Goal: Information Seeking & Learning: Understand process/instructions

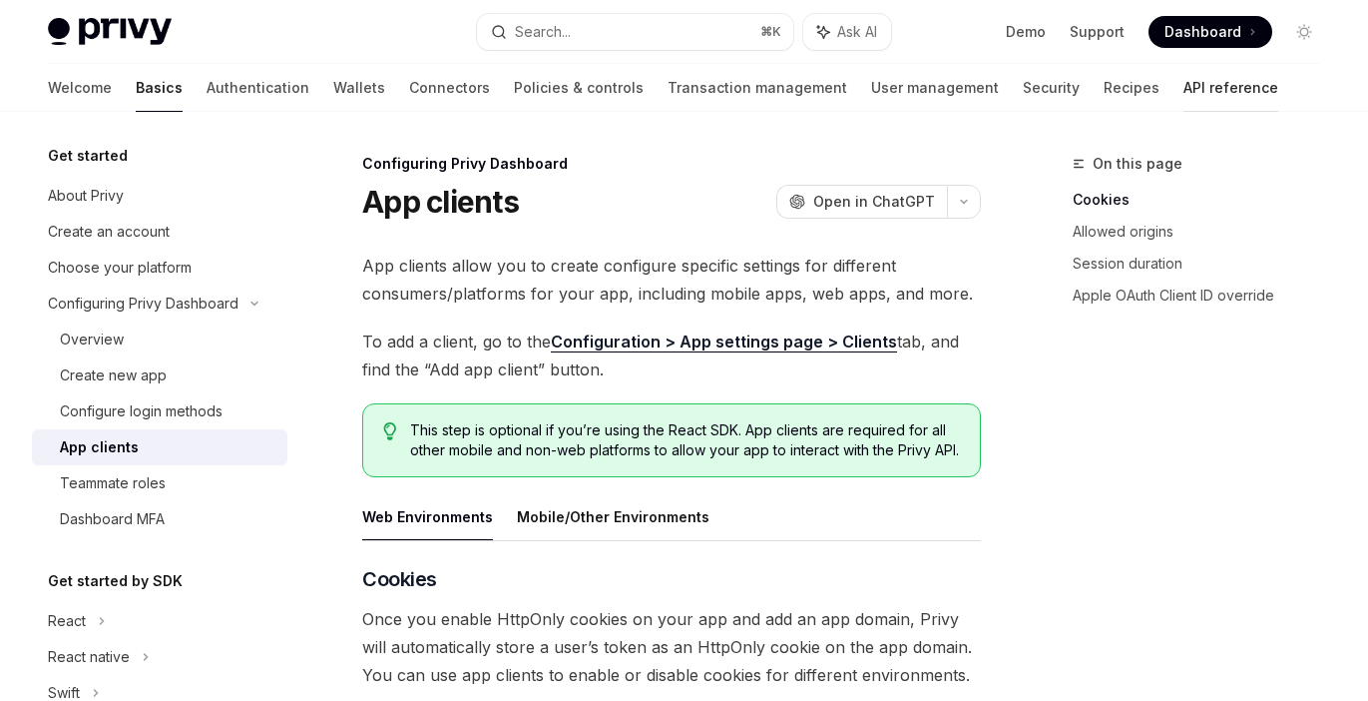
click at [1183, 82] on link "API reference" at bounding box center [1230, 88] width 95 height 48
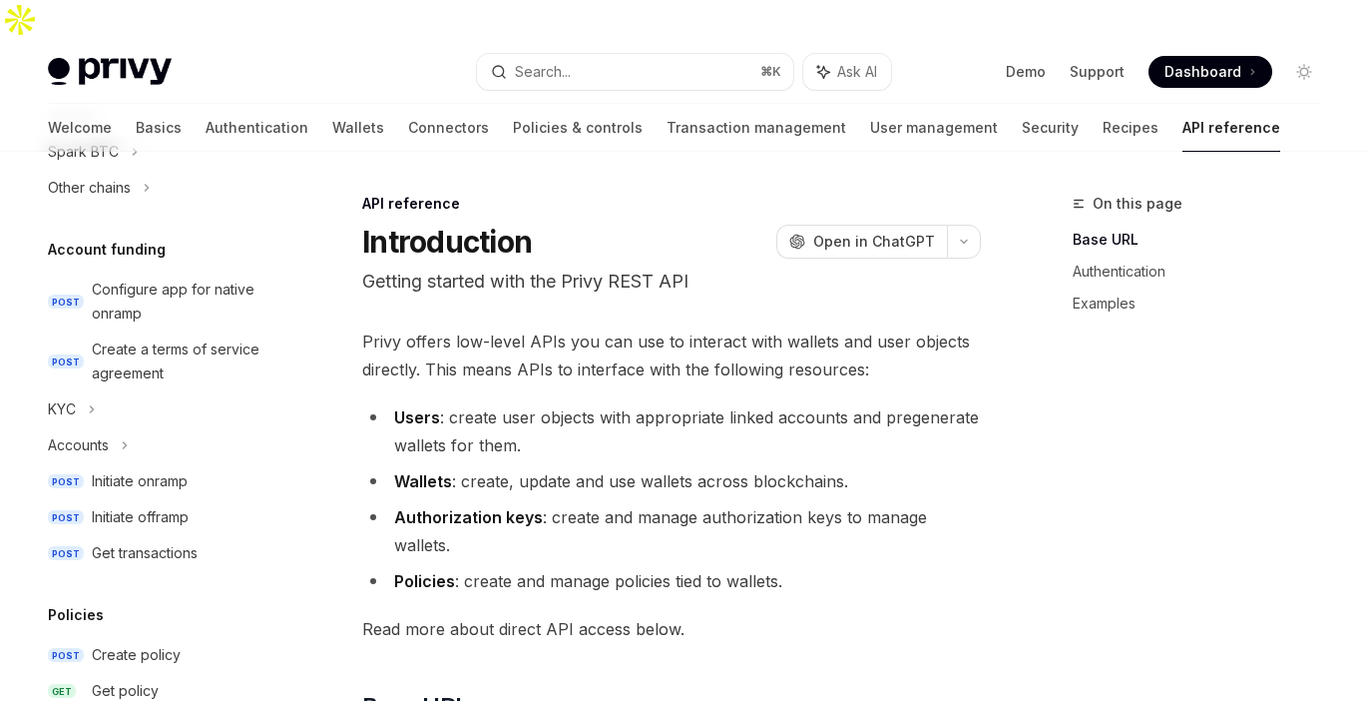
scroll to position [1397, 0]
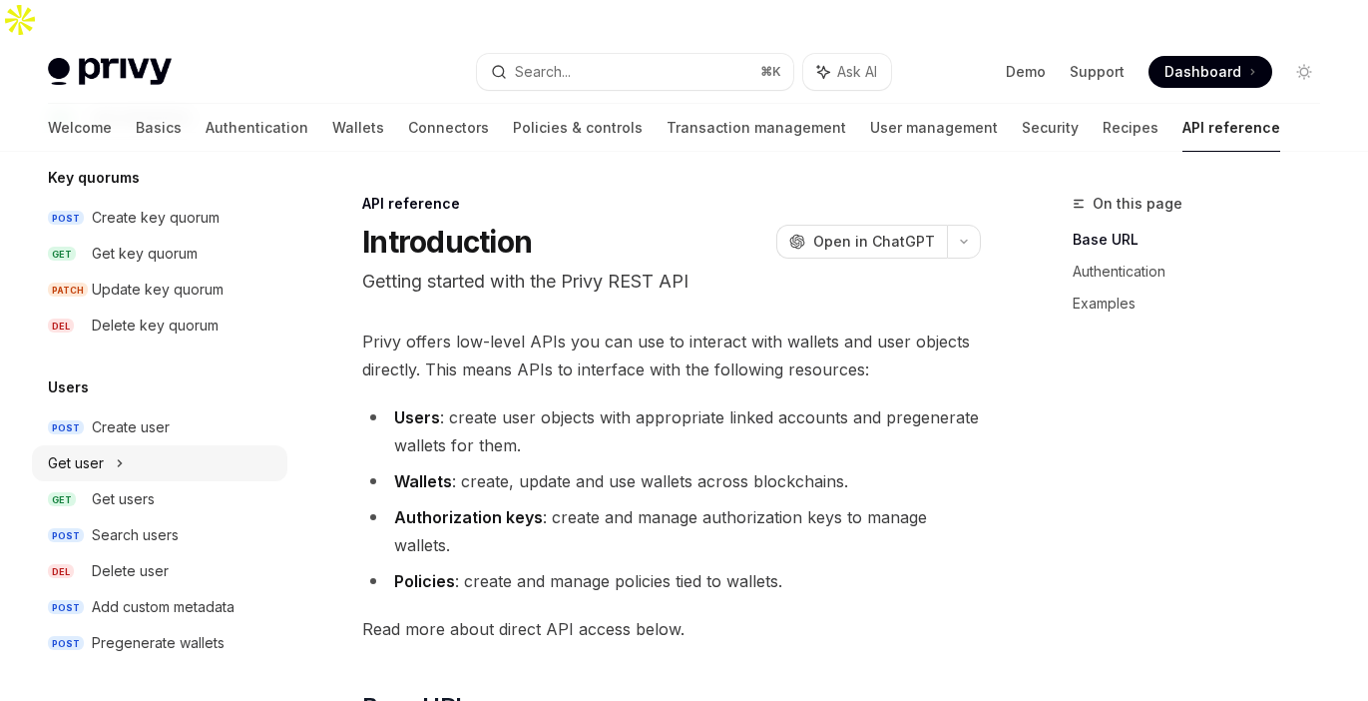
click at [141, 458] on div "Get user" at bounding box center [159, 463] width 255 height 36
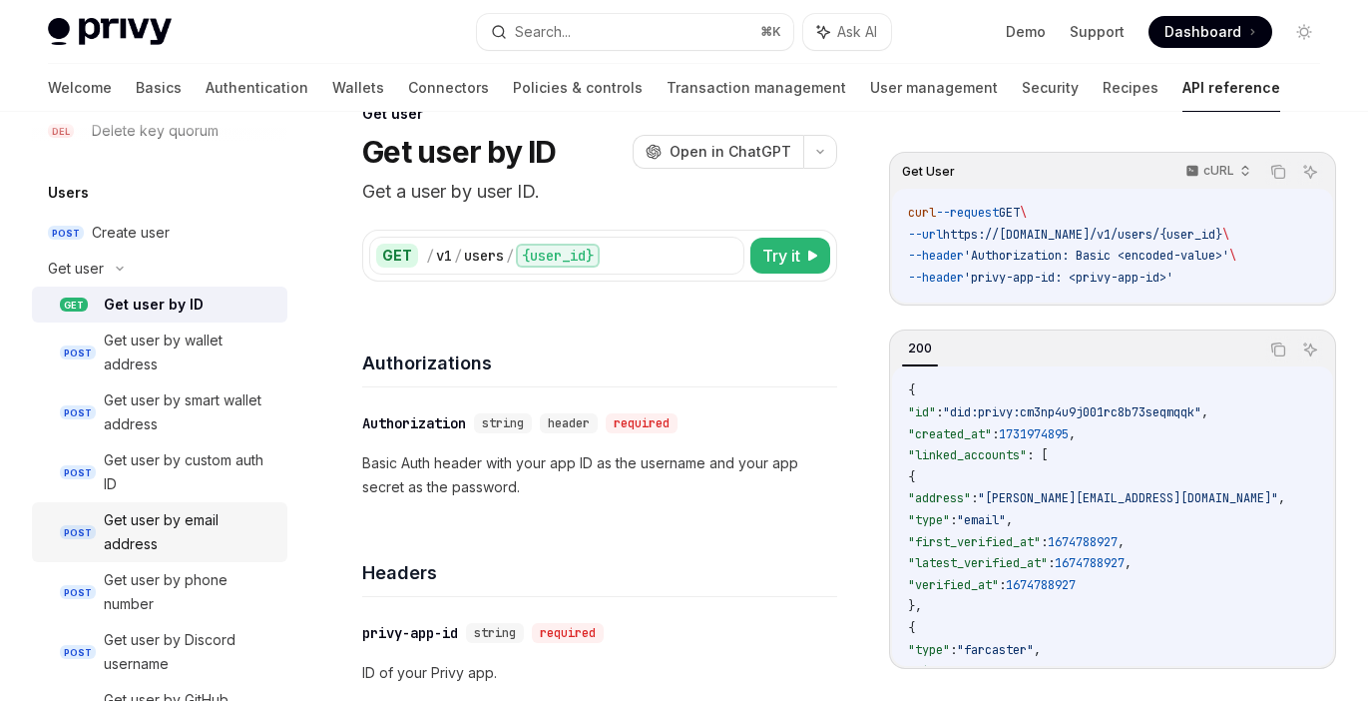
scroll to position [1567, 0]
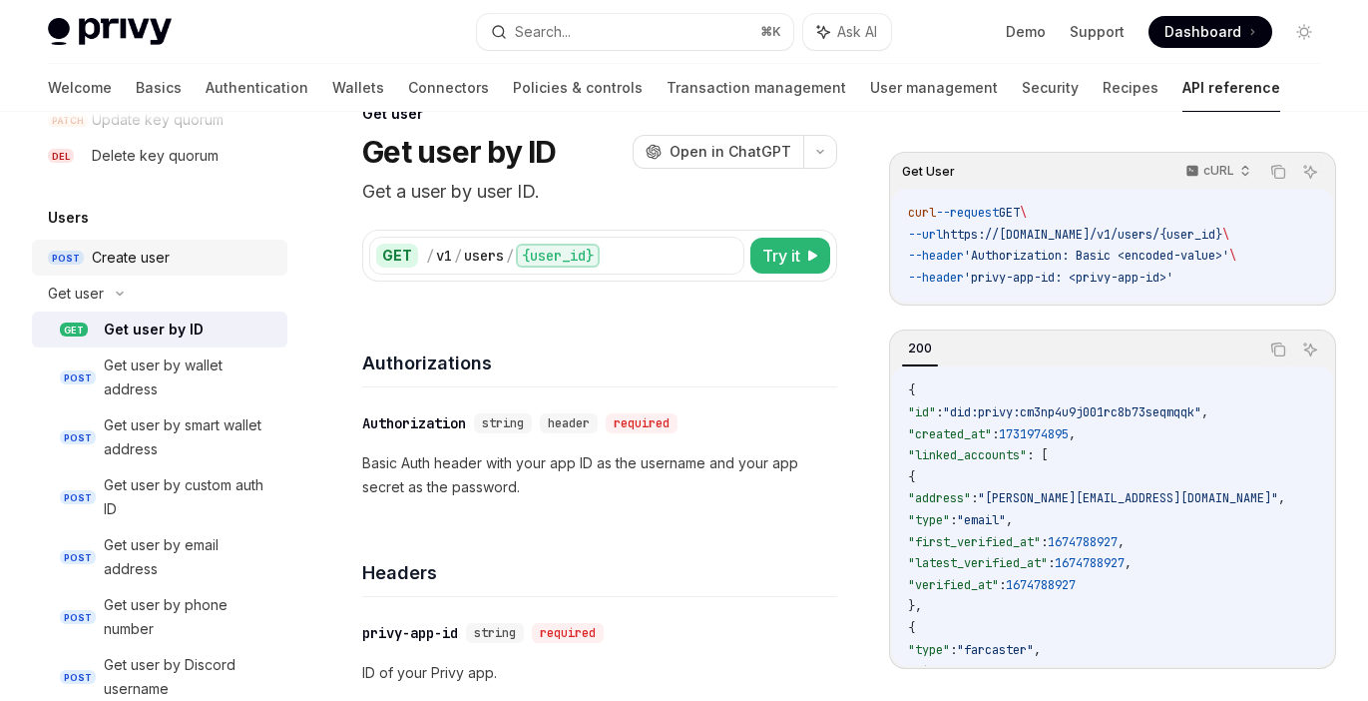
click at [170, 259] on div "Create user" at bounding box center [184, 257] width 184 height 24
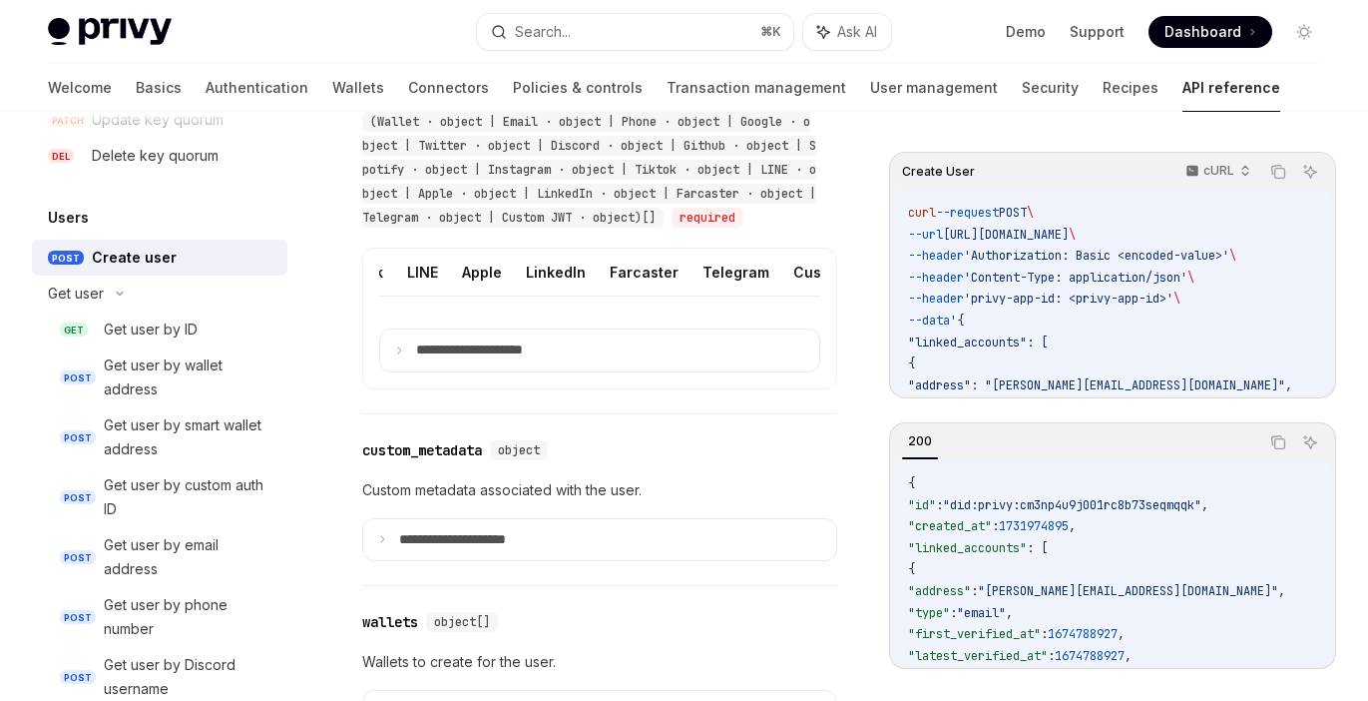
scroll to position [0, 731]
click at [714, 254] on ul "Wallet Email Phone Google Twitter Discord Github Spotify Instagram Tiktok LINE …" at bounding box center [599, 272] width 441 height 48
click at [677, 255] on button "Telegram" at bounding box center [710, 271] width 67 height 47
type textarea "*"
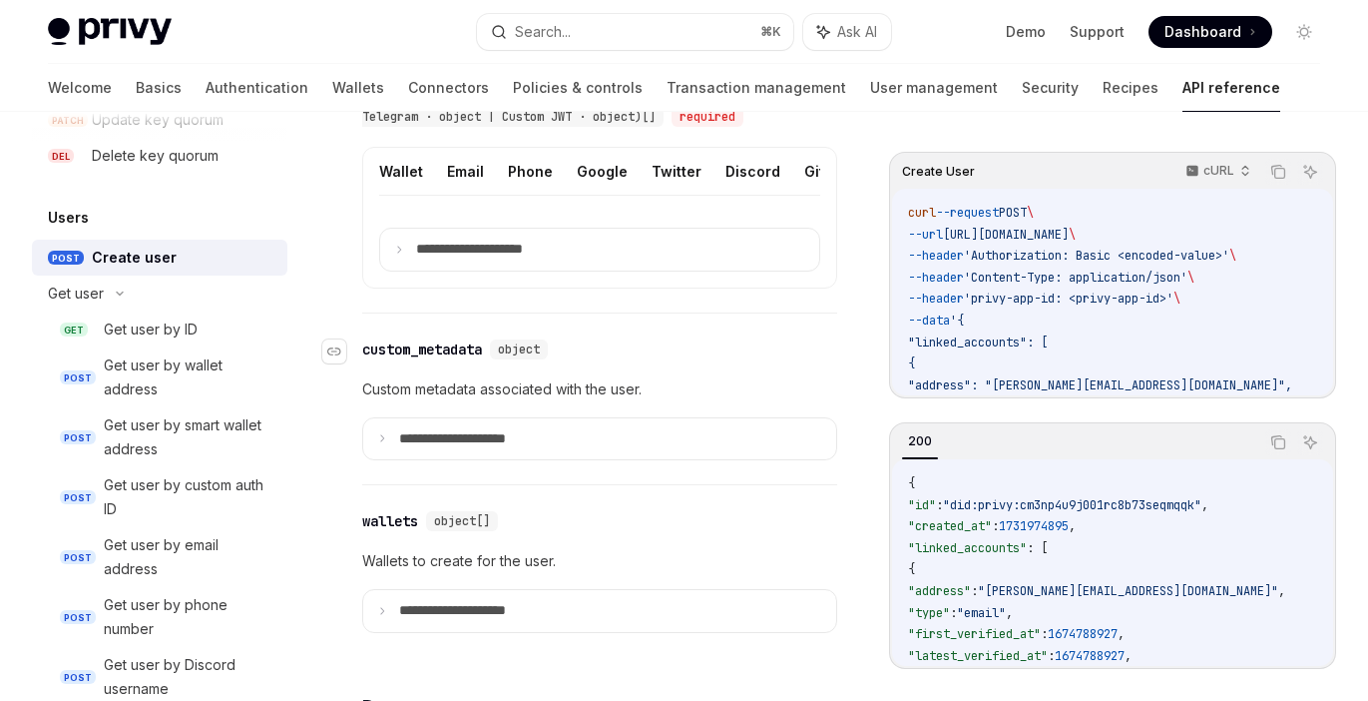
click at [464, 339] on div "custom_metadata" at bounding box center [422, 349] width 120 height 20
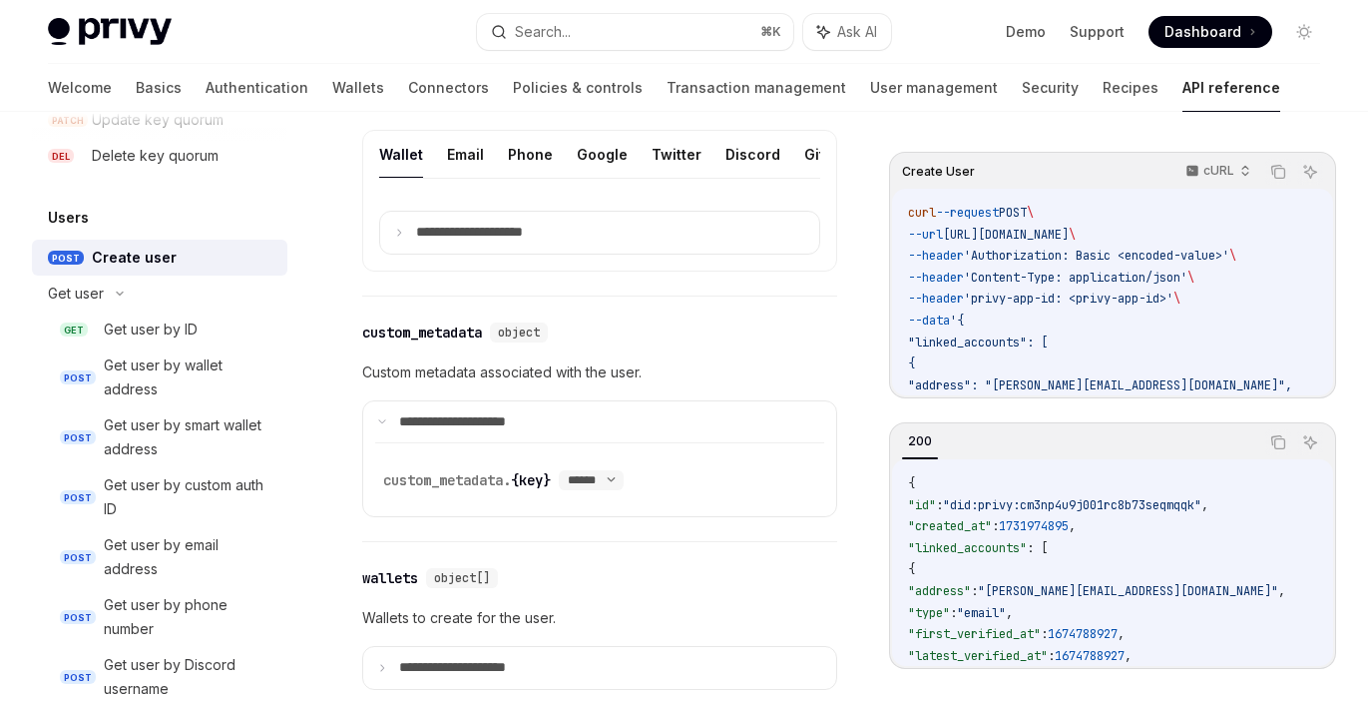
scroll to position [953, 0]
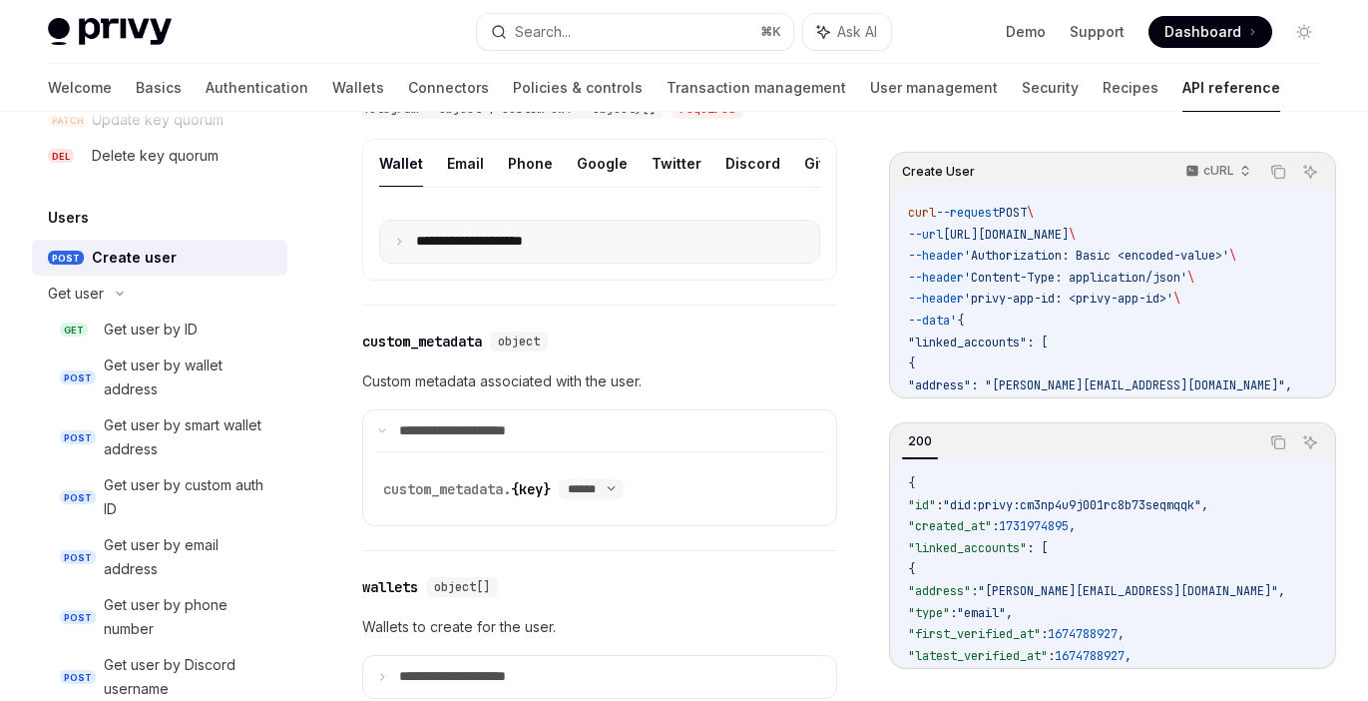
click at [477, 221] on summary "**********" at bounding box center [599, 242] width 439 height 42
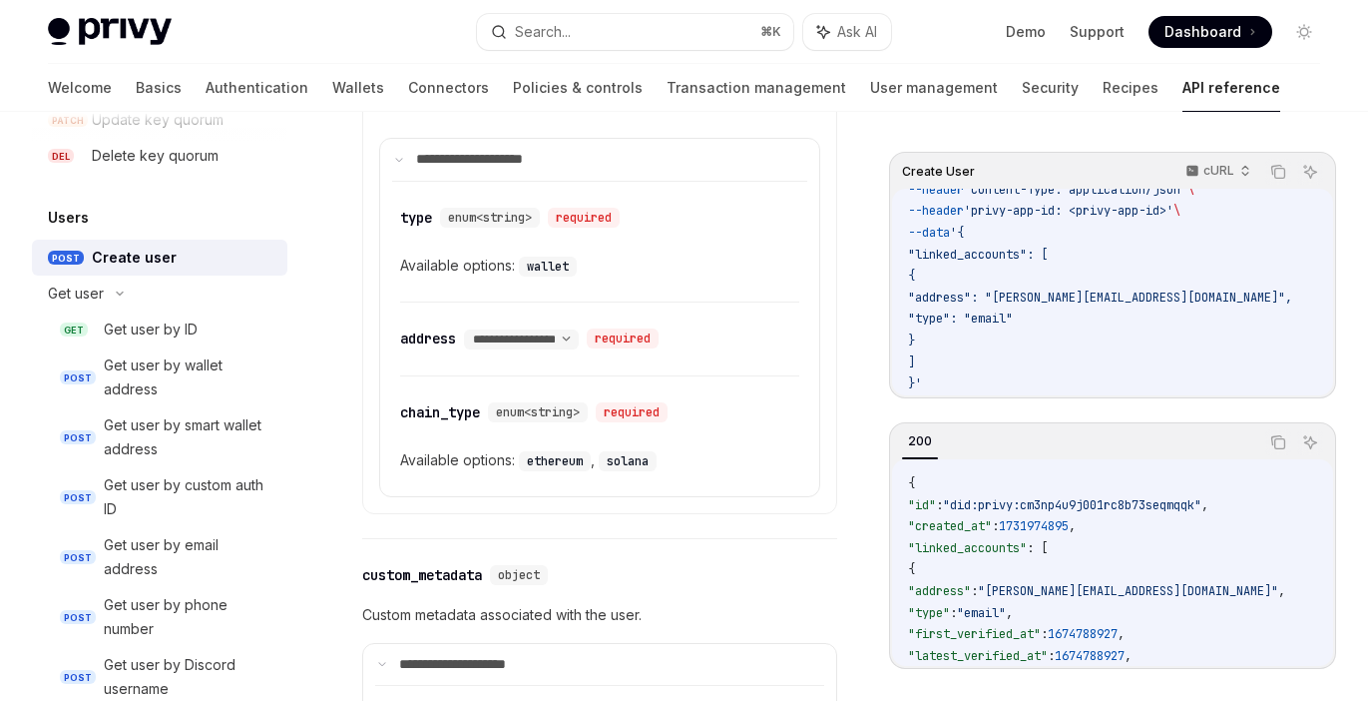
scroll to position [1037, 0]
click at [529, 30] on div "Search..." at bounding box center [543, 32] width 56 height 24
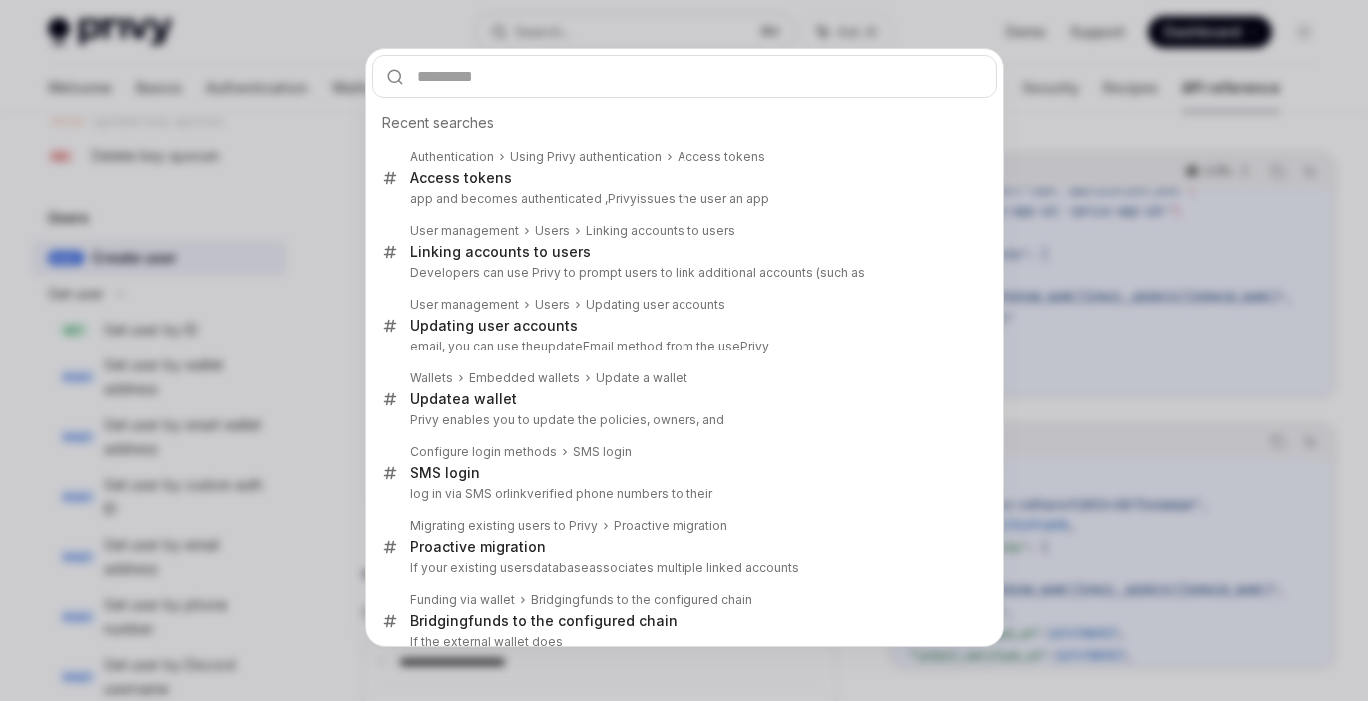
type input "**********"
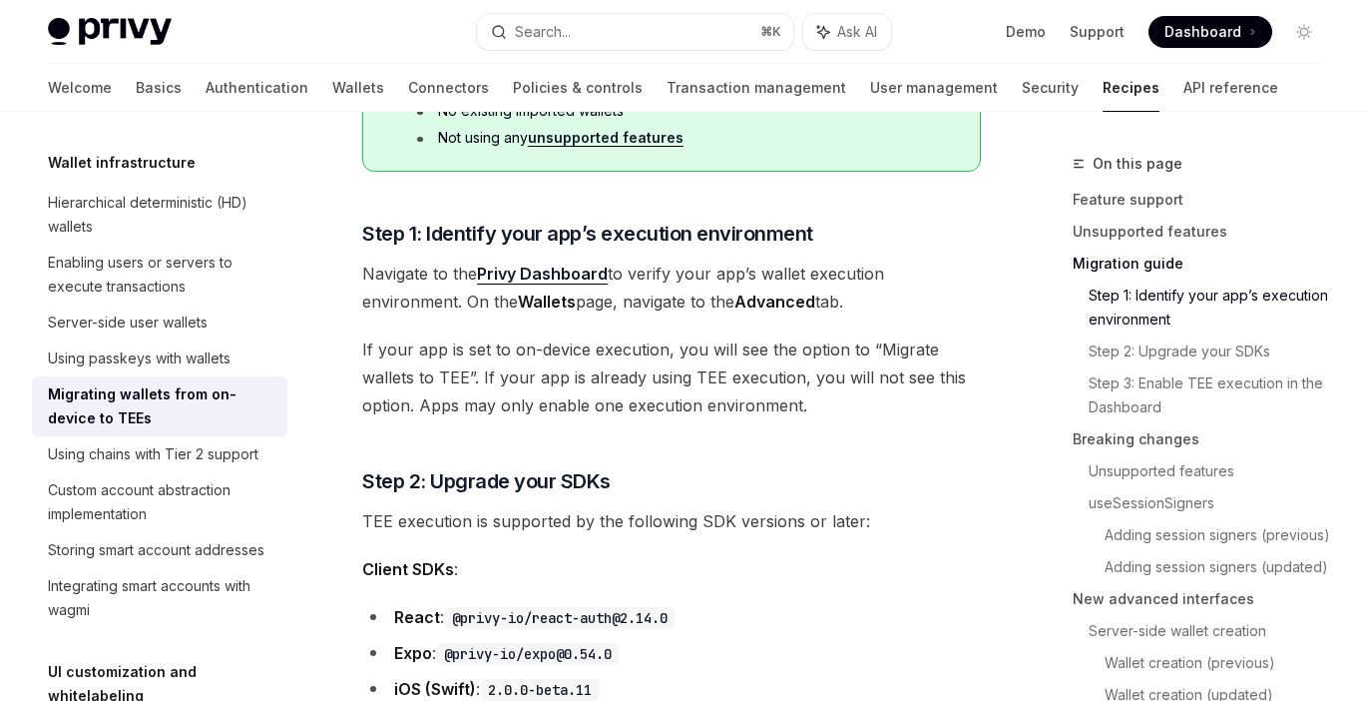
scroll to position [1404, 0]
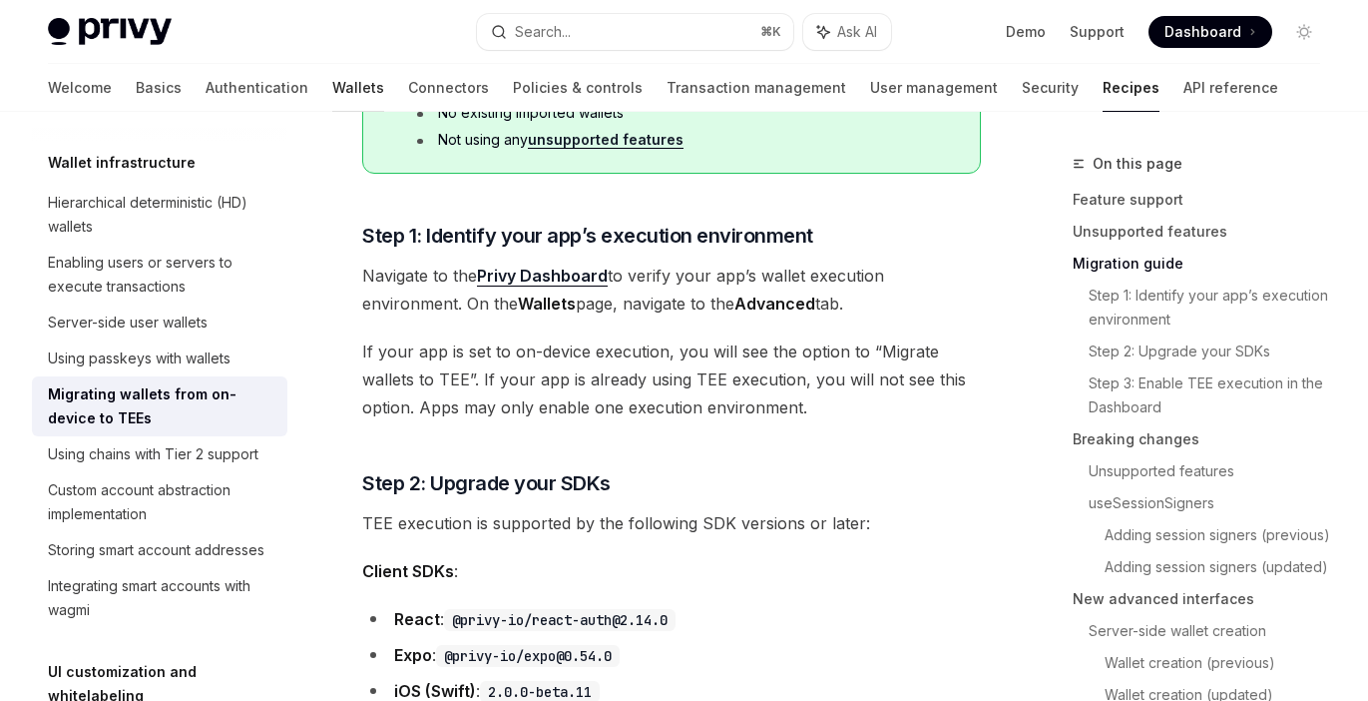
click at [332, 98] on link "Wallets" at bounding box center [358, 88] width 52 height 48
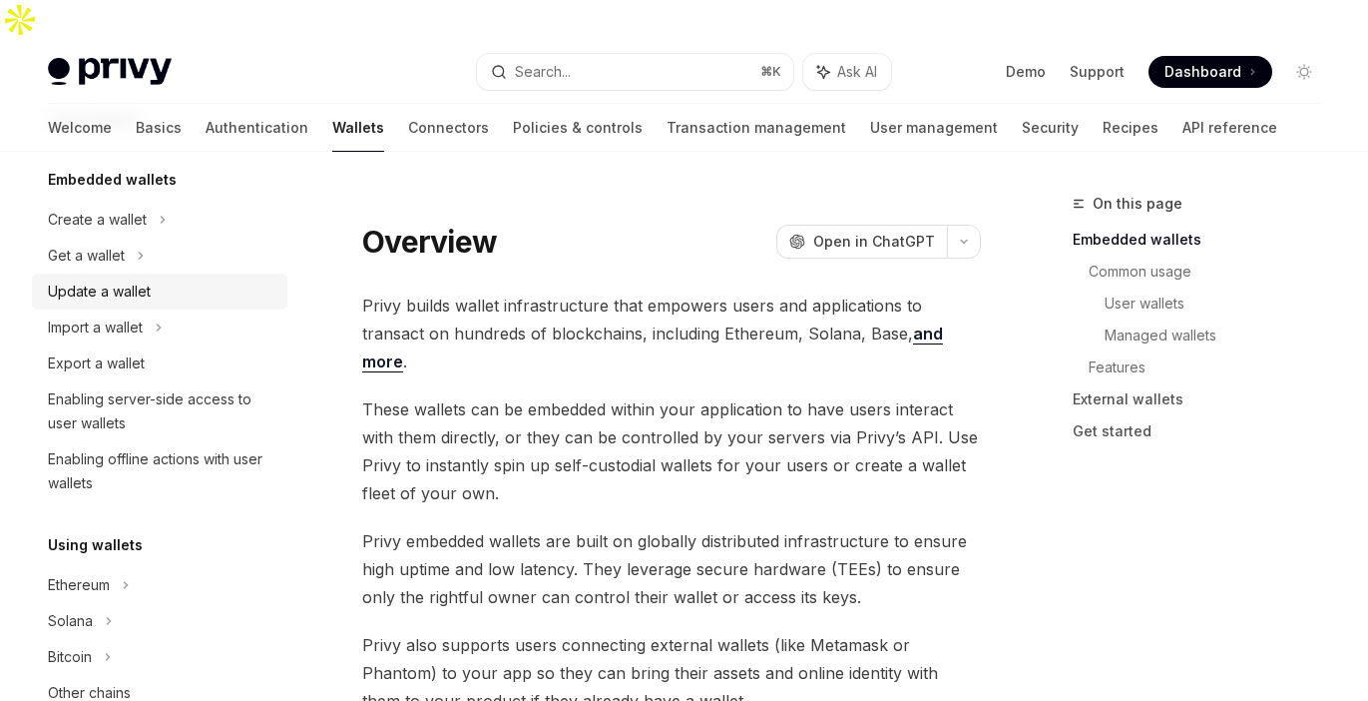
scroll to position [92, 0]
click at [224, 274] on link "Update a wallet" at bounding box center [159, 289] width 255 height 36
click at [155, 287] on div "Update a wallet" at bounding box center [162, 289] width 228 height 24
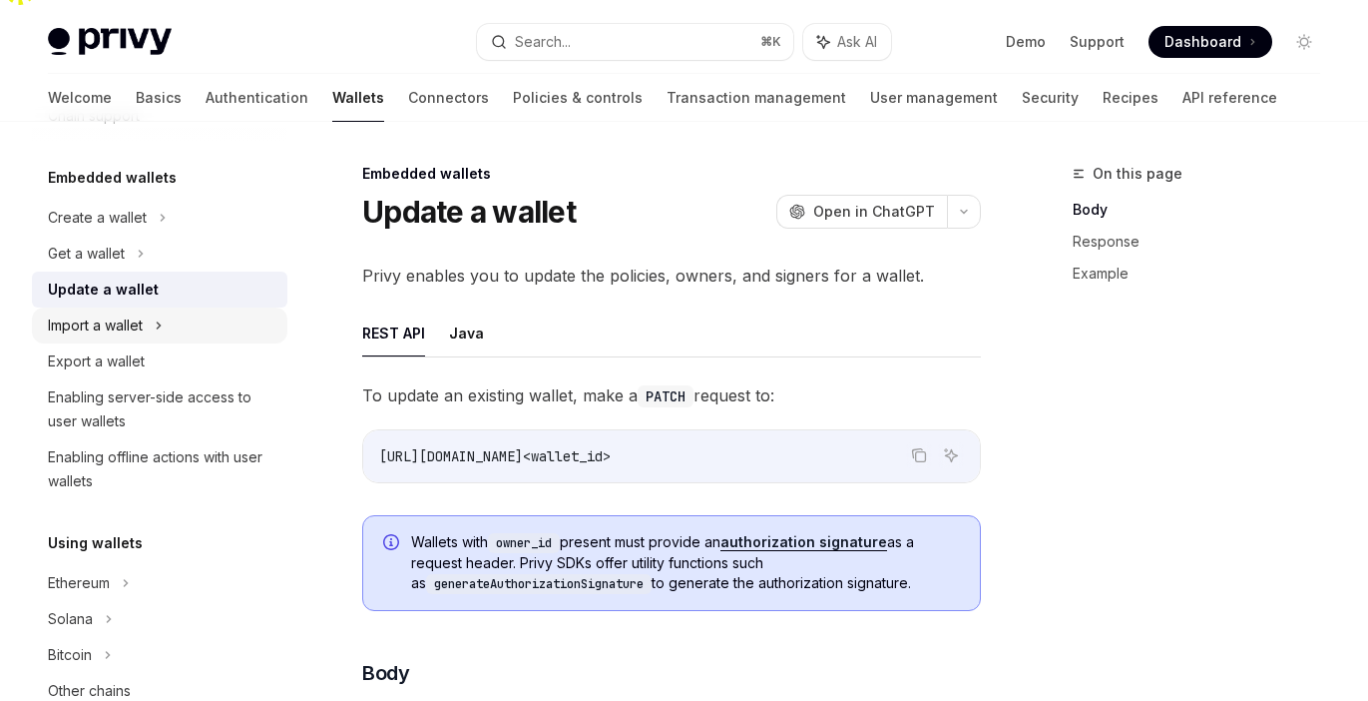
scroll to position [129, 0]
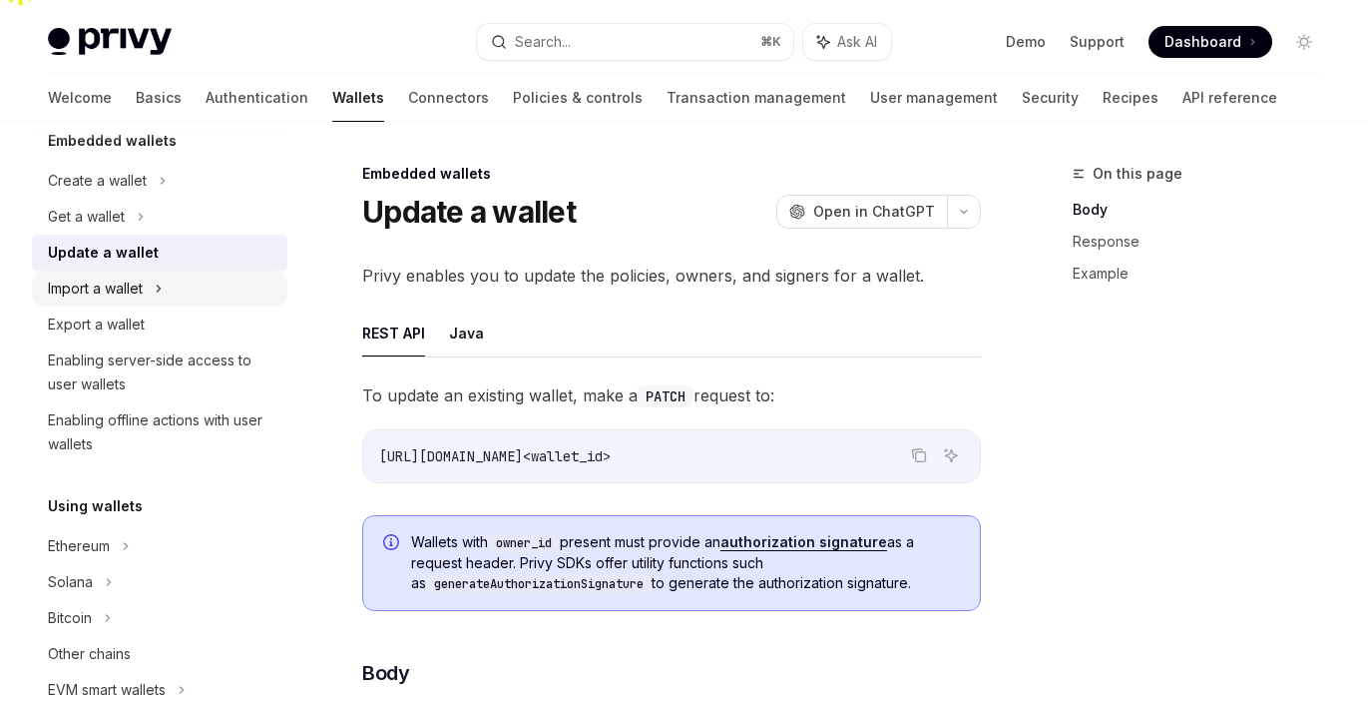
click at [166, 297] on div "Import a wallet" at bounding box center [159, 288] width 255 height 36
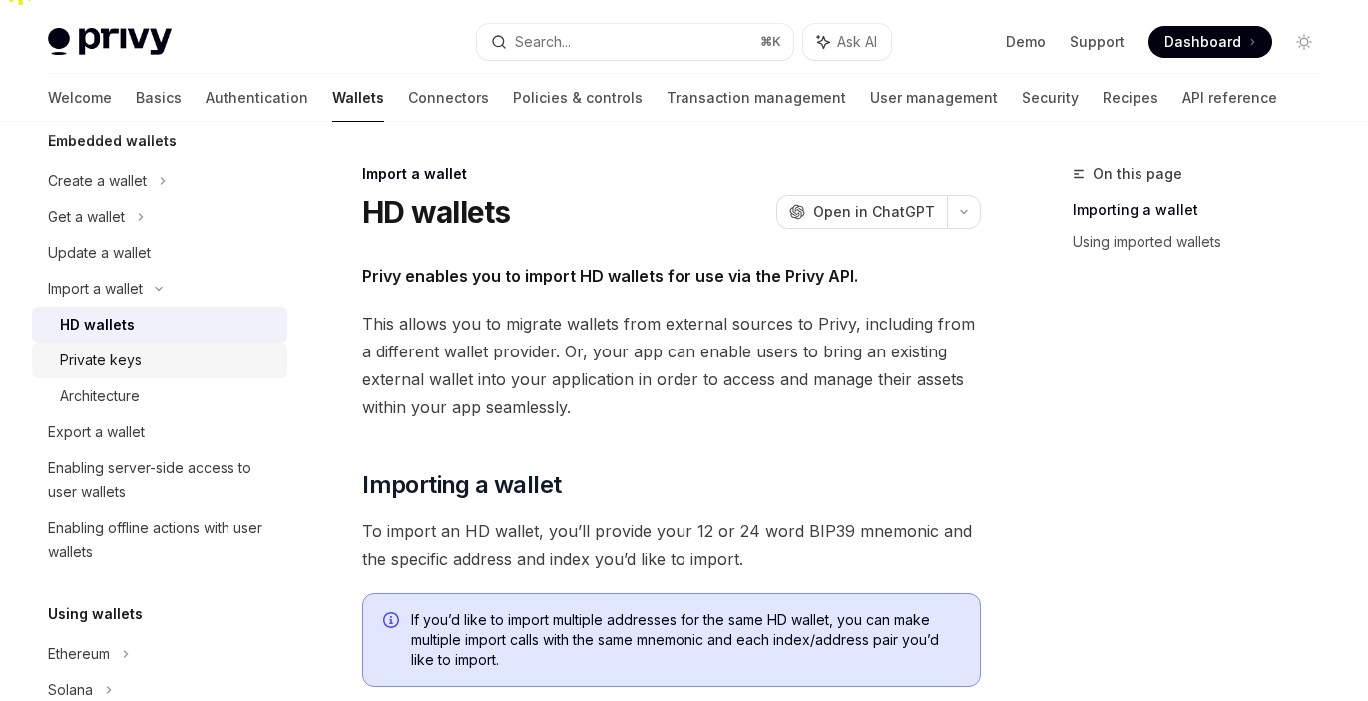
scroll to position [175, 0]
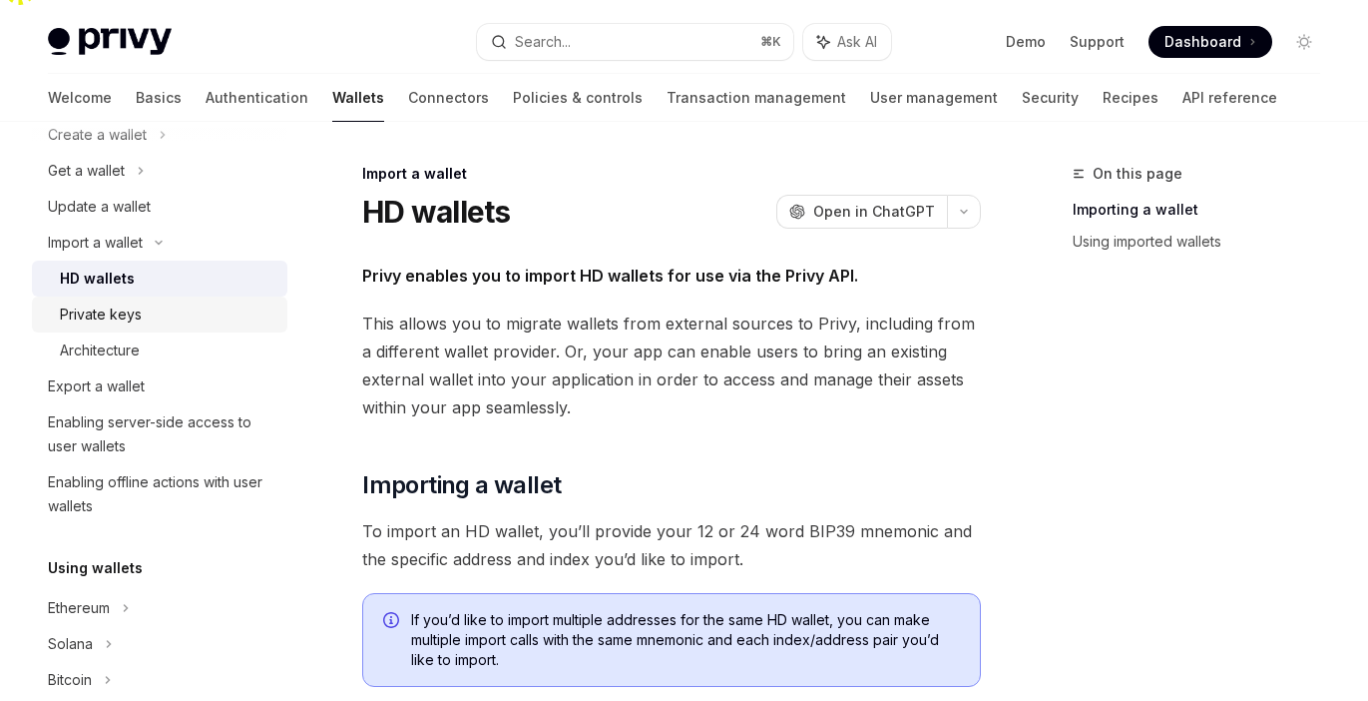
click at [216, 302] on div "Private keys" at bounding box center [168, 314] width 216 height 24
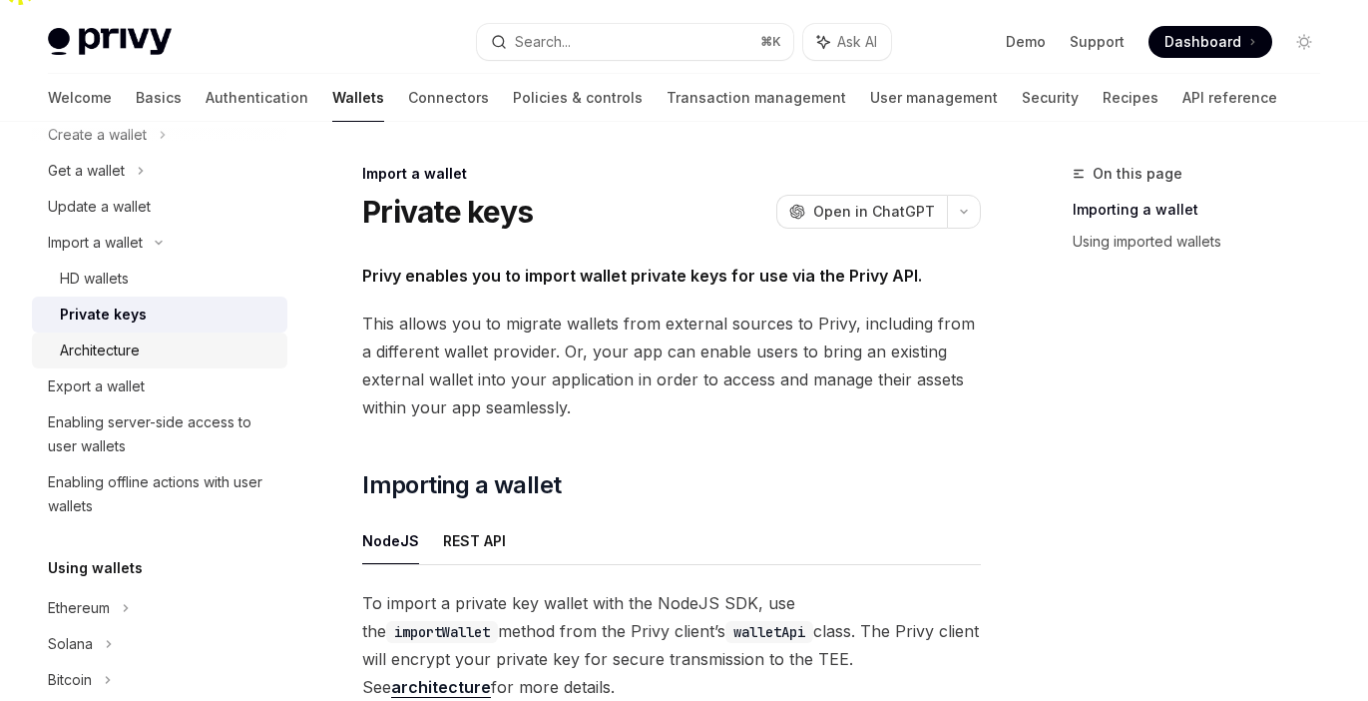
click at [182, 339] on div "Architecture" at bounding box center [168, 350] width 216 height 24
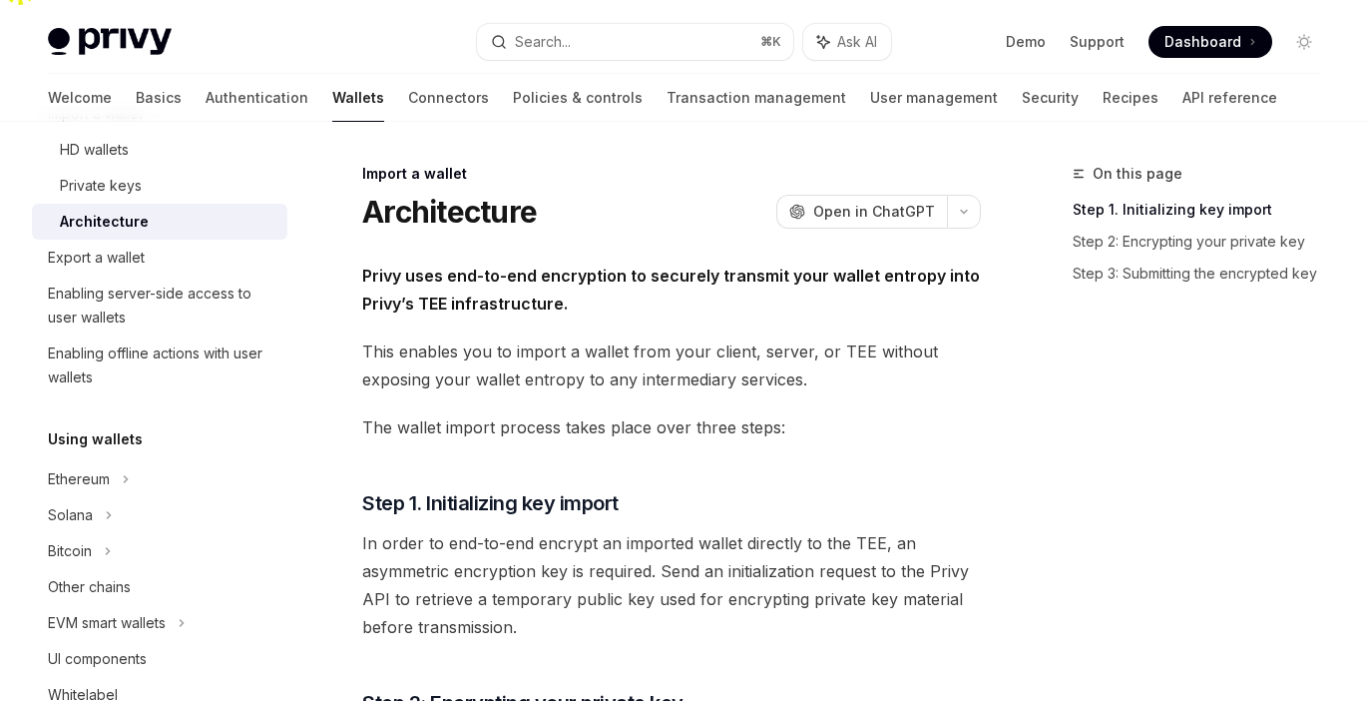
scroll to position [309, 0]
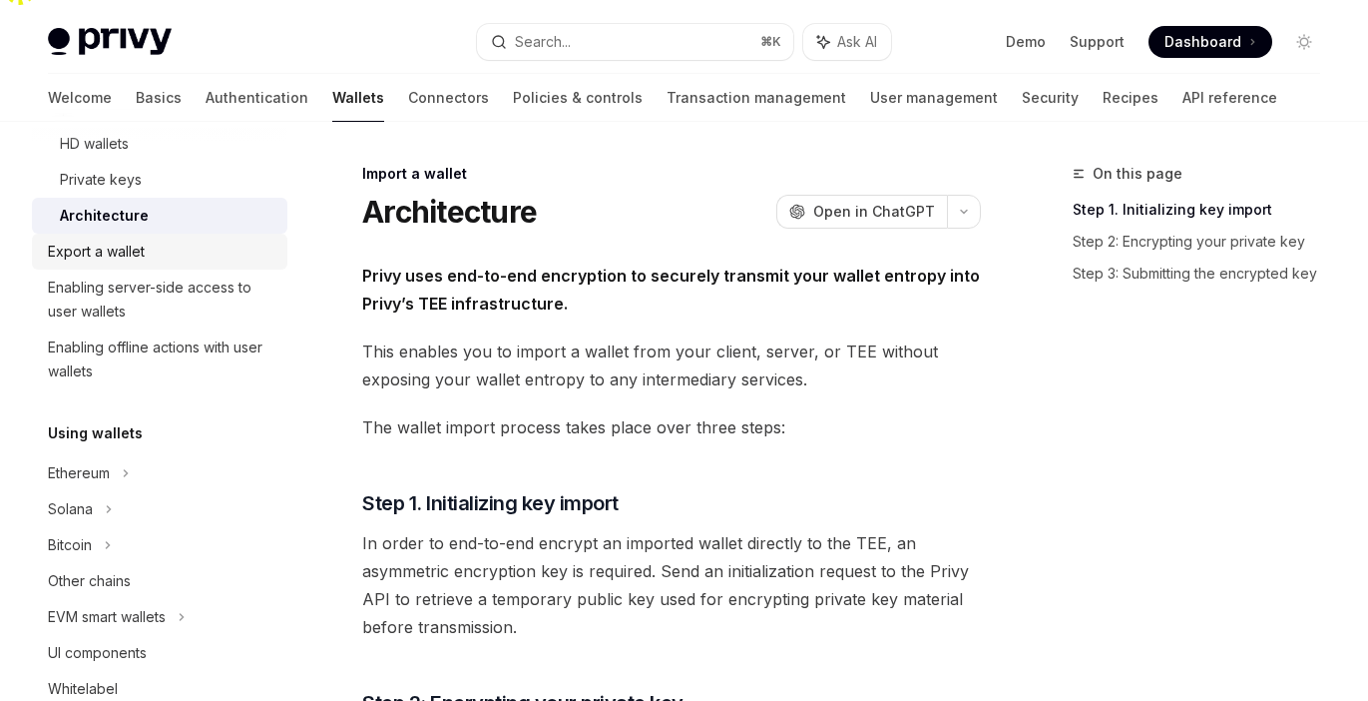
click at [189, 259] on div "Export a wallet" at bounding box center [162, 251] width 228 height 24
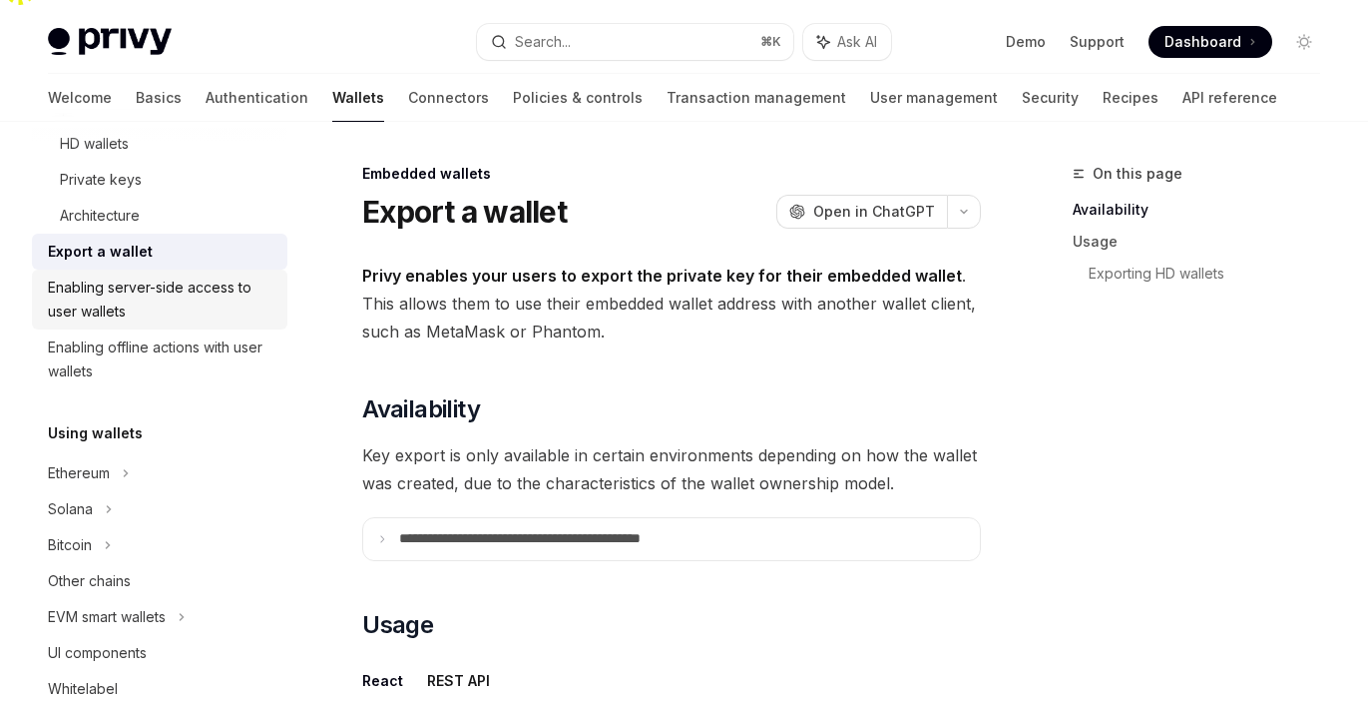
click at [179, 310] on div "Enabling server-side access to user wallets" at bounding box center [162, 299] width 228 height 48
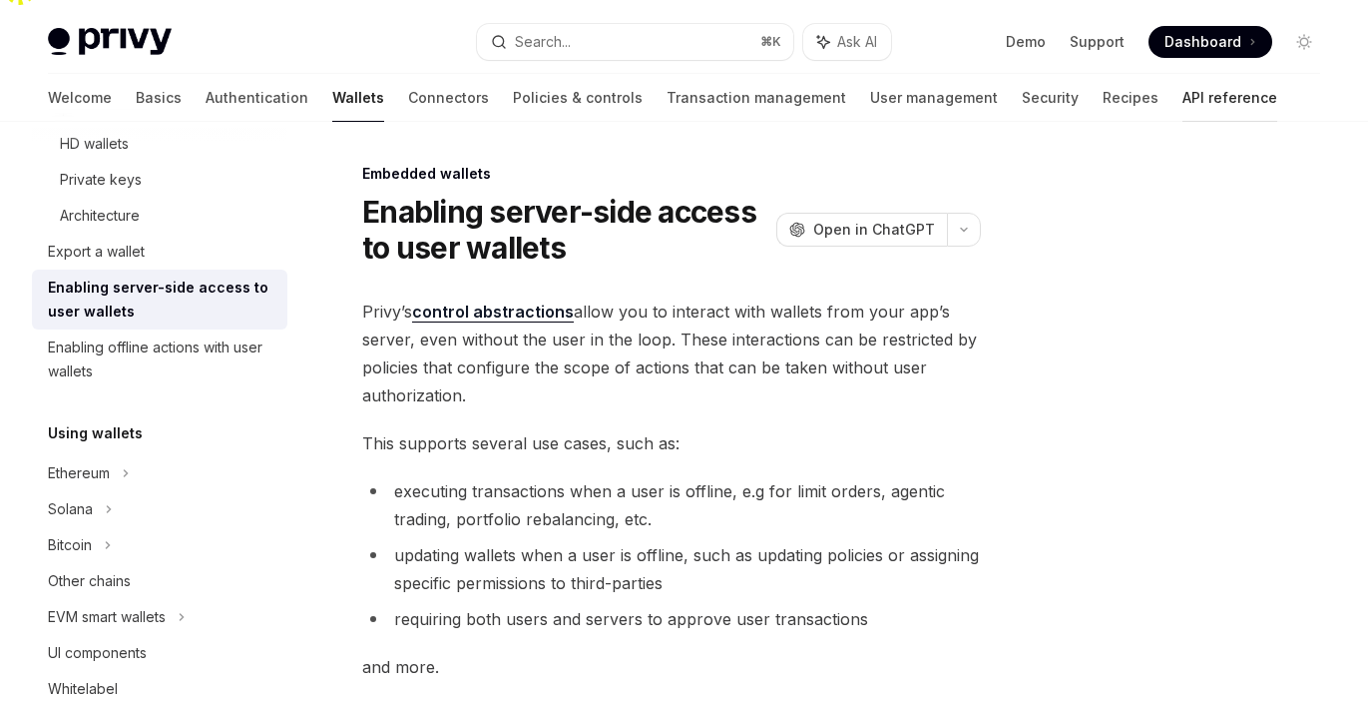
click at [1182, 92] on link "API reference" at bounding box center [1229, 98] width 95 height 48
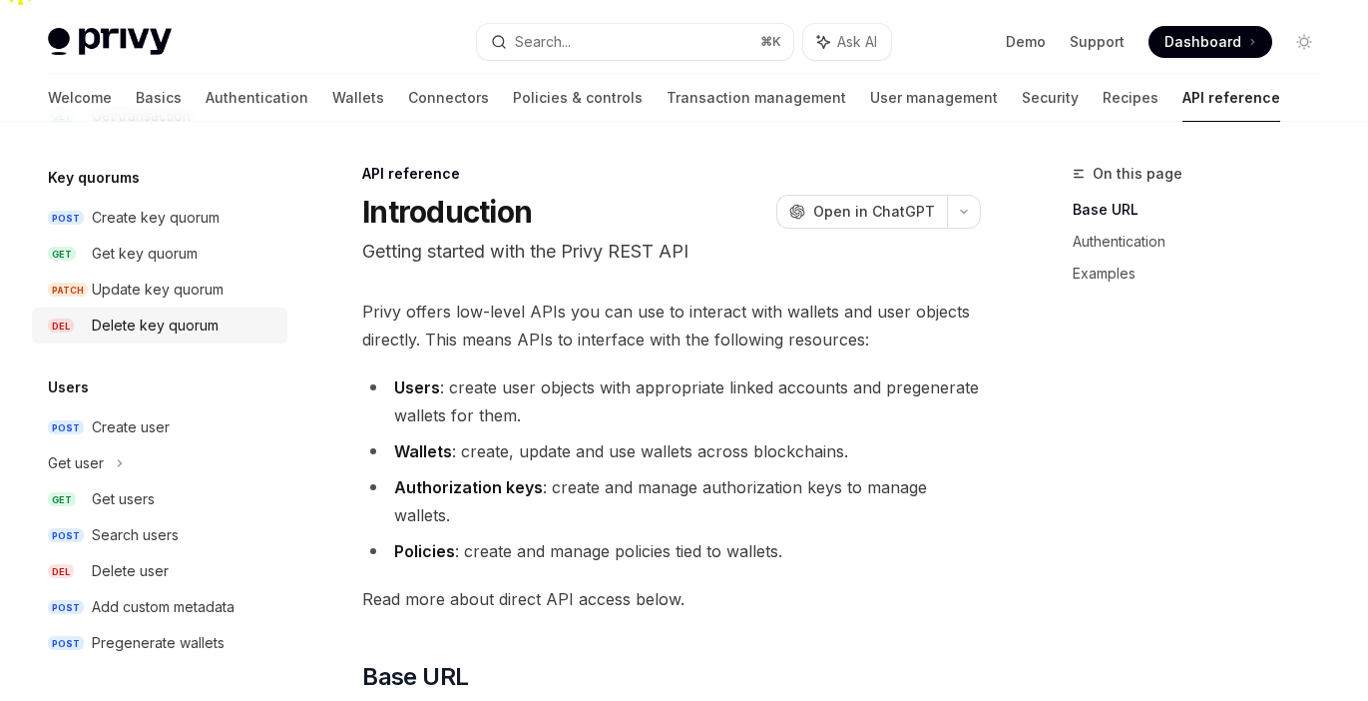
scroll to position [1357, 0]
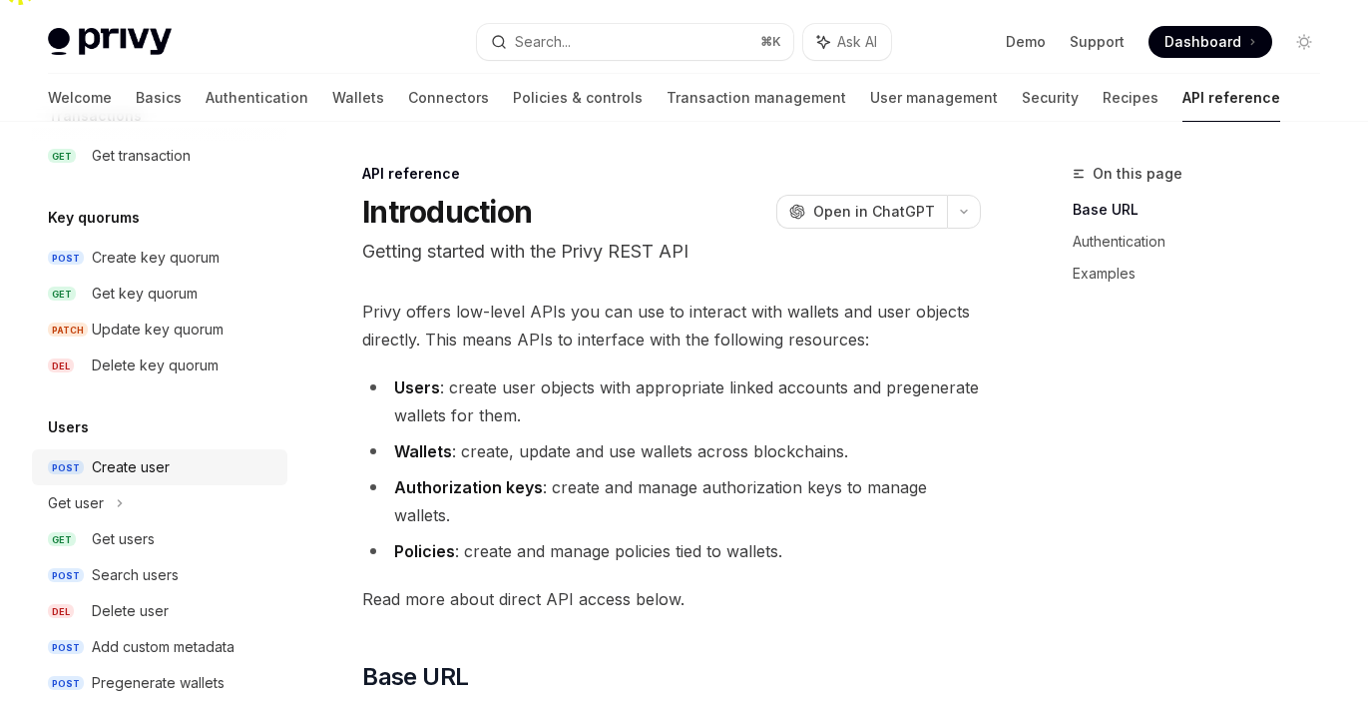
click at [96, 465] on div "Create user" at bounding box center [131, 467] width 78 height 24
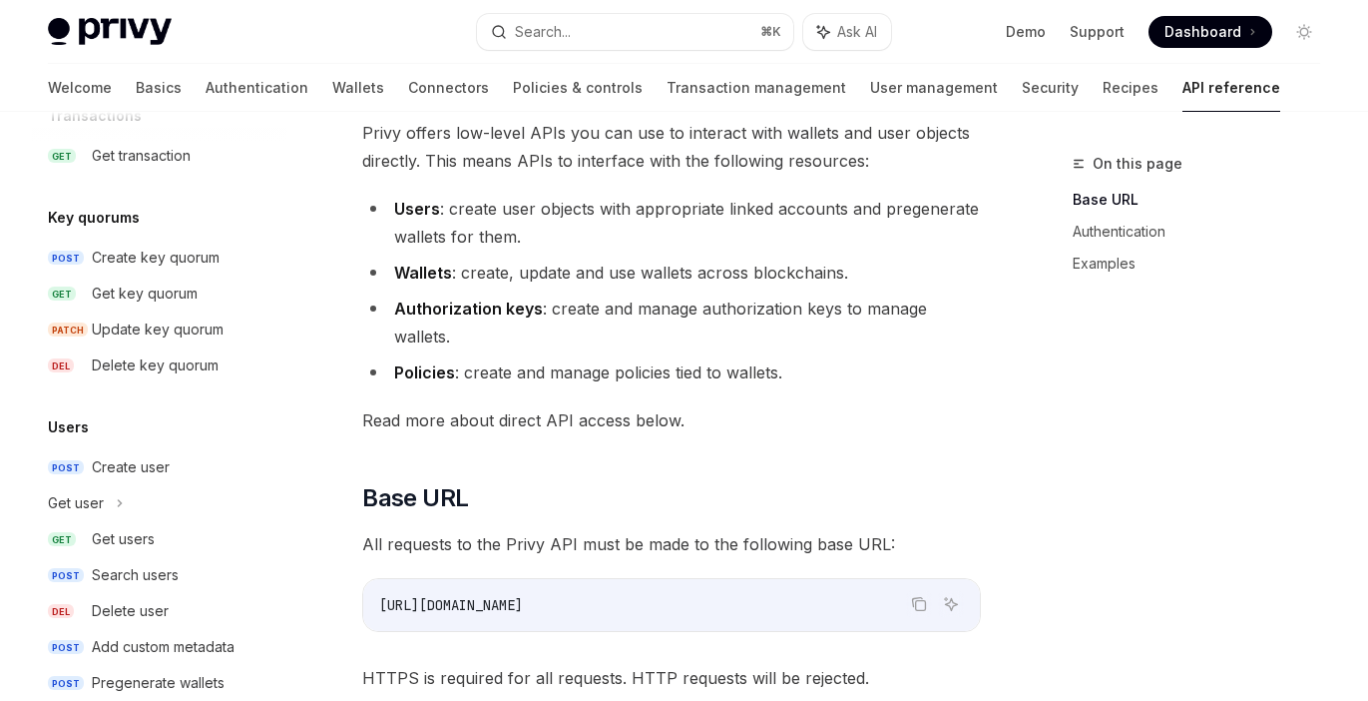
scroll to position [247, 0]
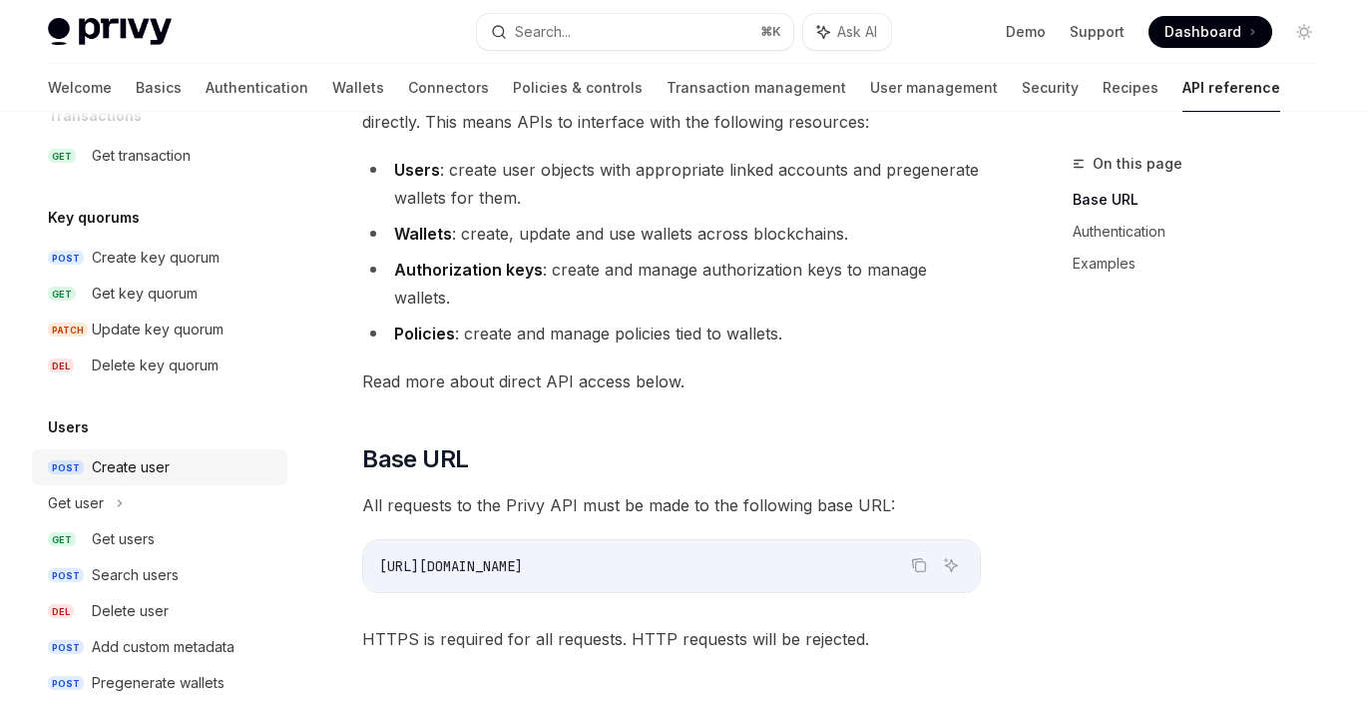
click at [202, 472] on div "Create user" at bounding box center [184, 467] width 184 height 24
click at [115, 460] on div "Create user" at bounding box center [131, 467] width 78 height 24
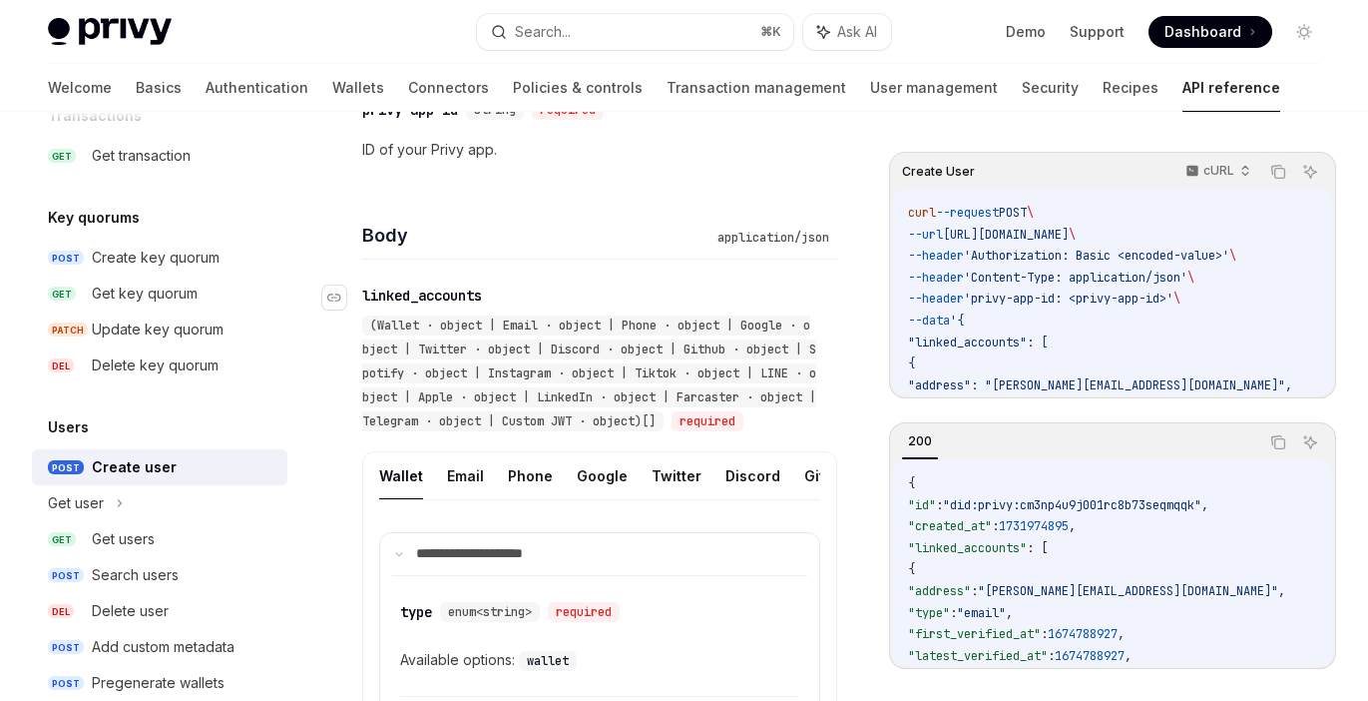
type textarea "*"
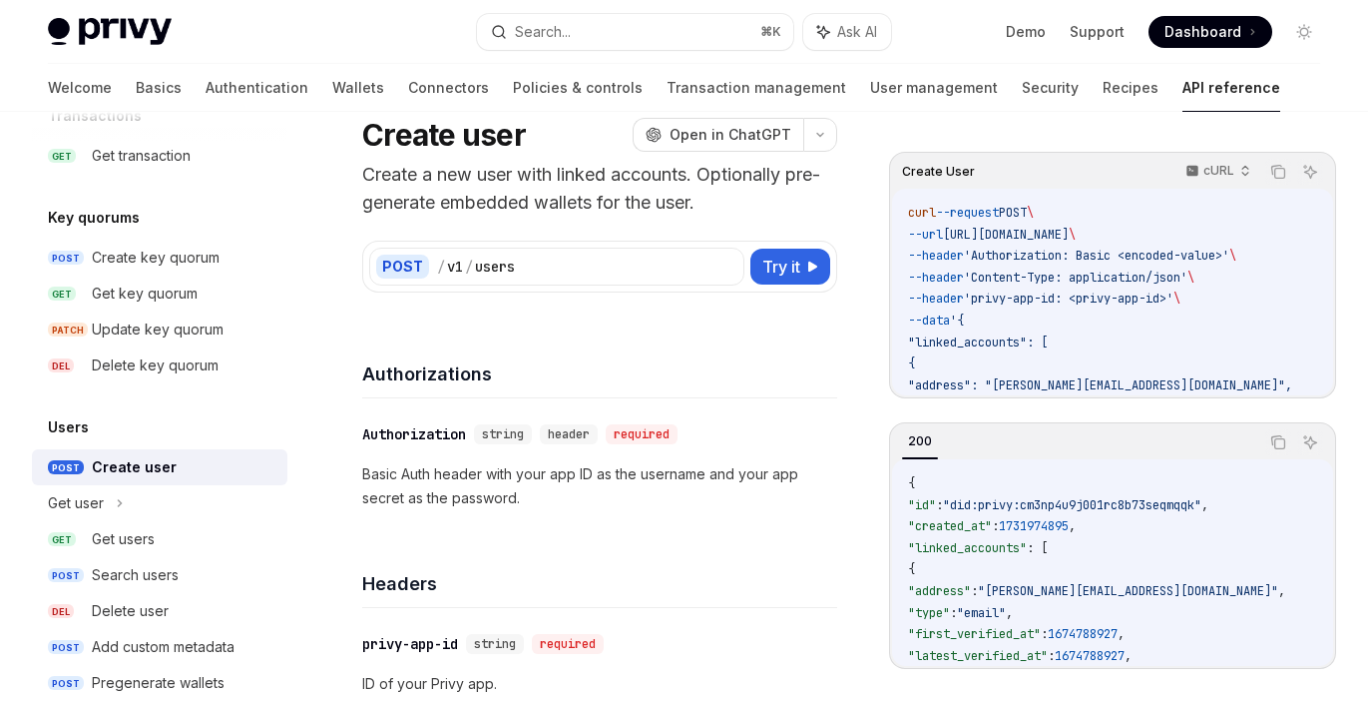
scroll to position [110, 0]
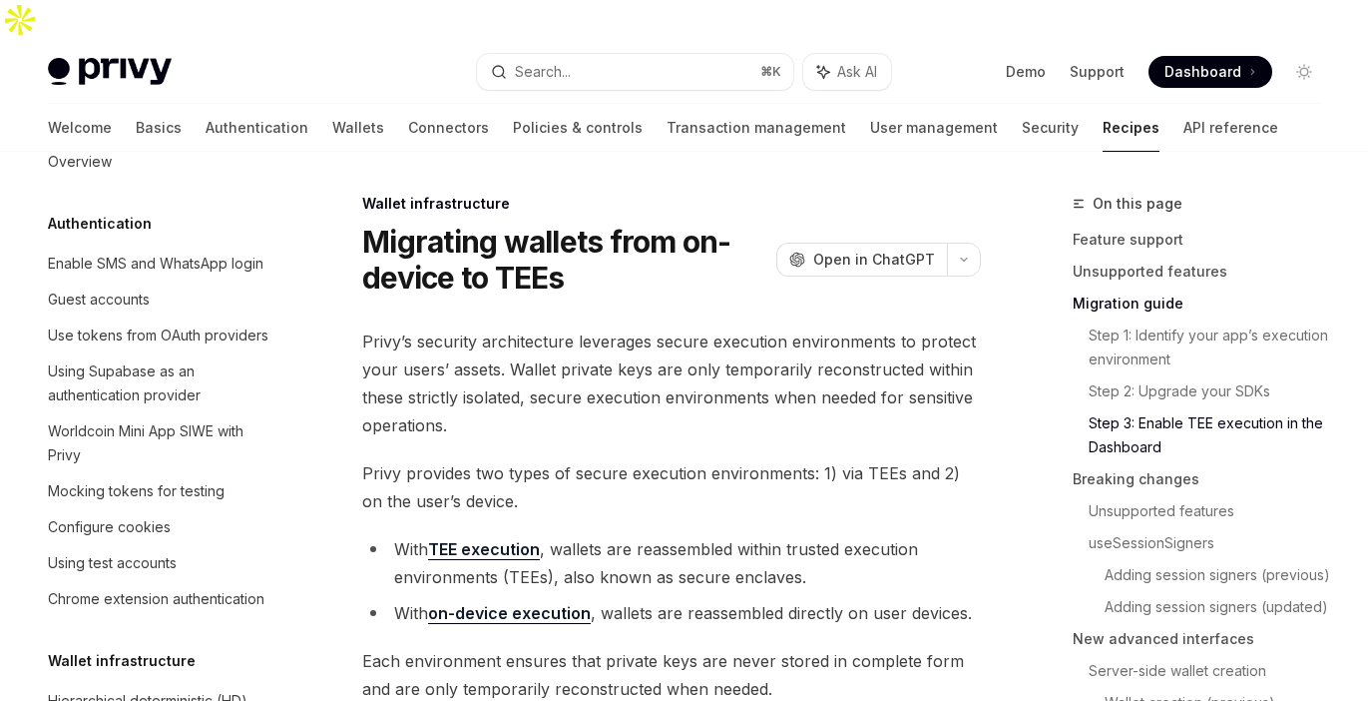
type textarea "*"
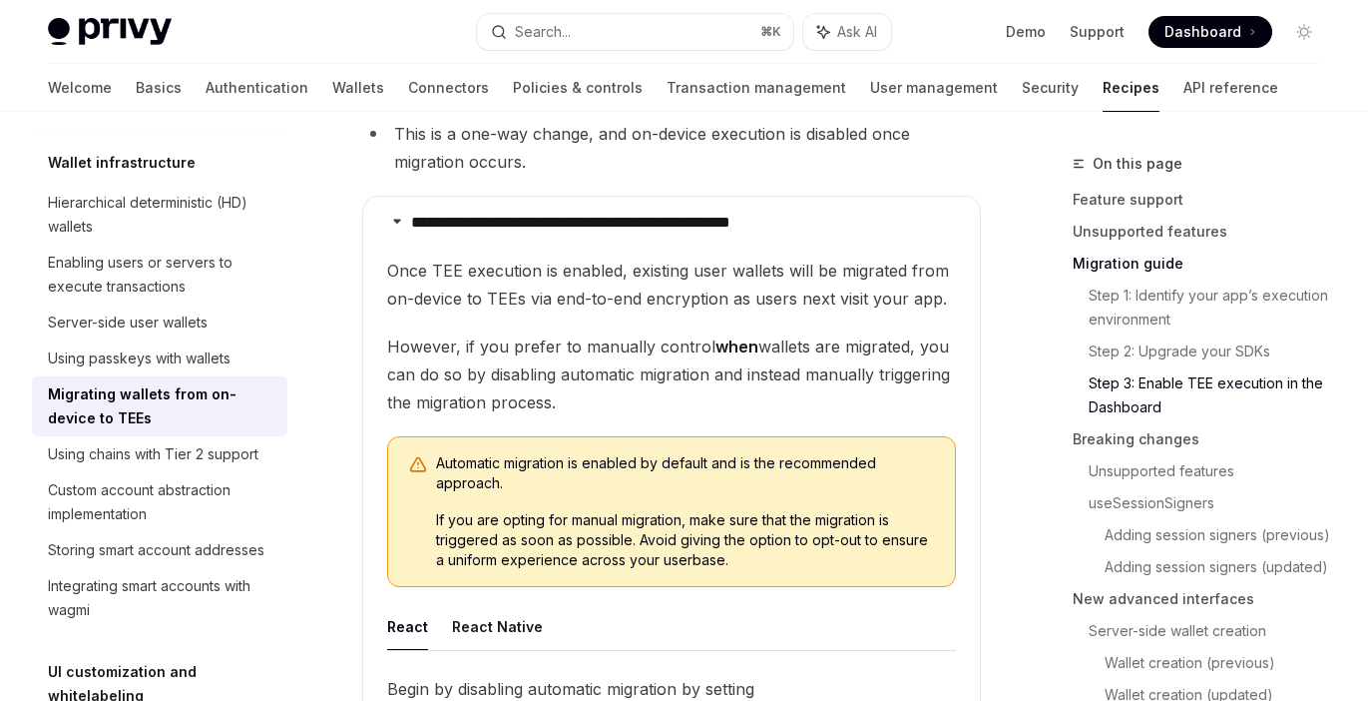
scroll to position [2719, 0]
